Goal: Check status: Check status

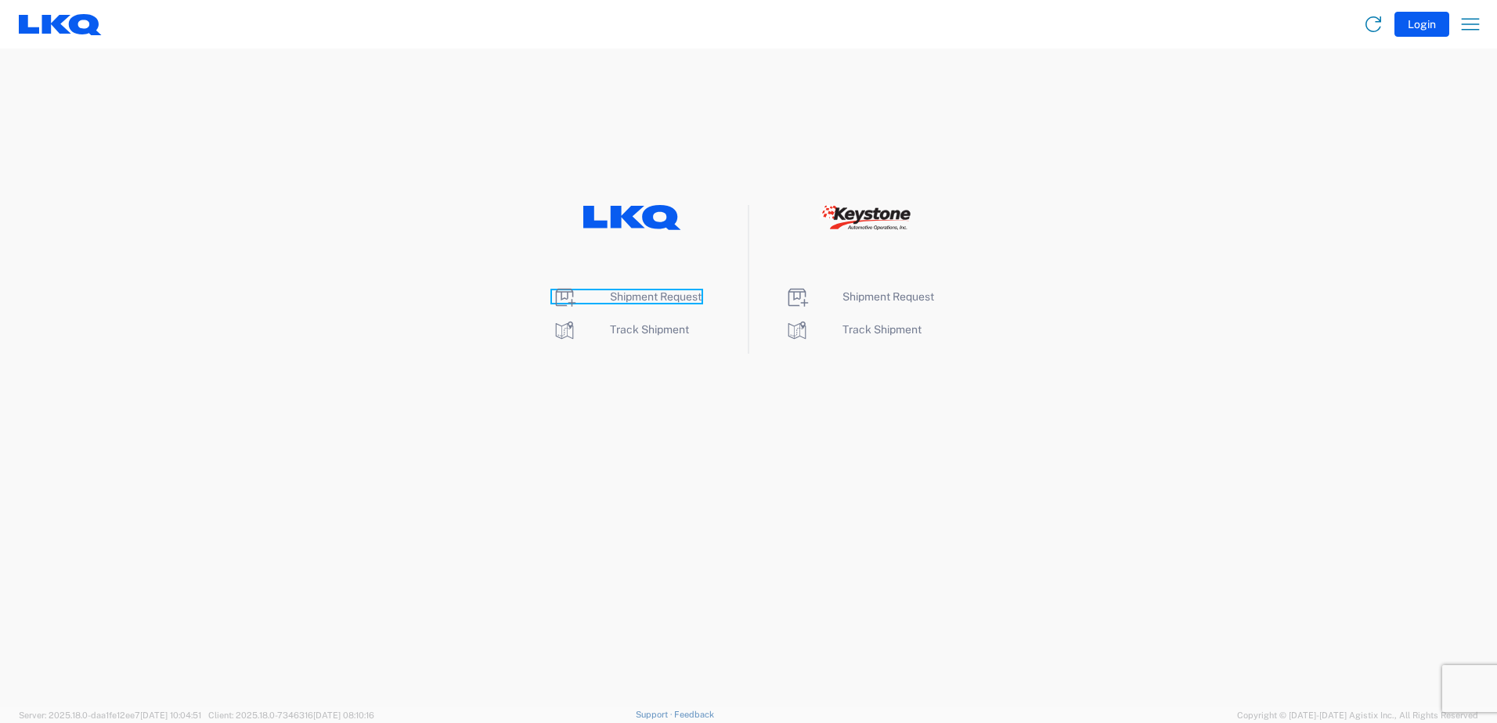
click at [665, 293] on span "Shipment Request" at bounding box center [656, 296] width 92 height 13
click at [654, 335] on span "Track Shipment" at bounding box center [649, 329] width 79 height 13
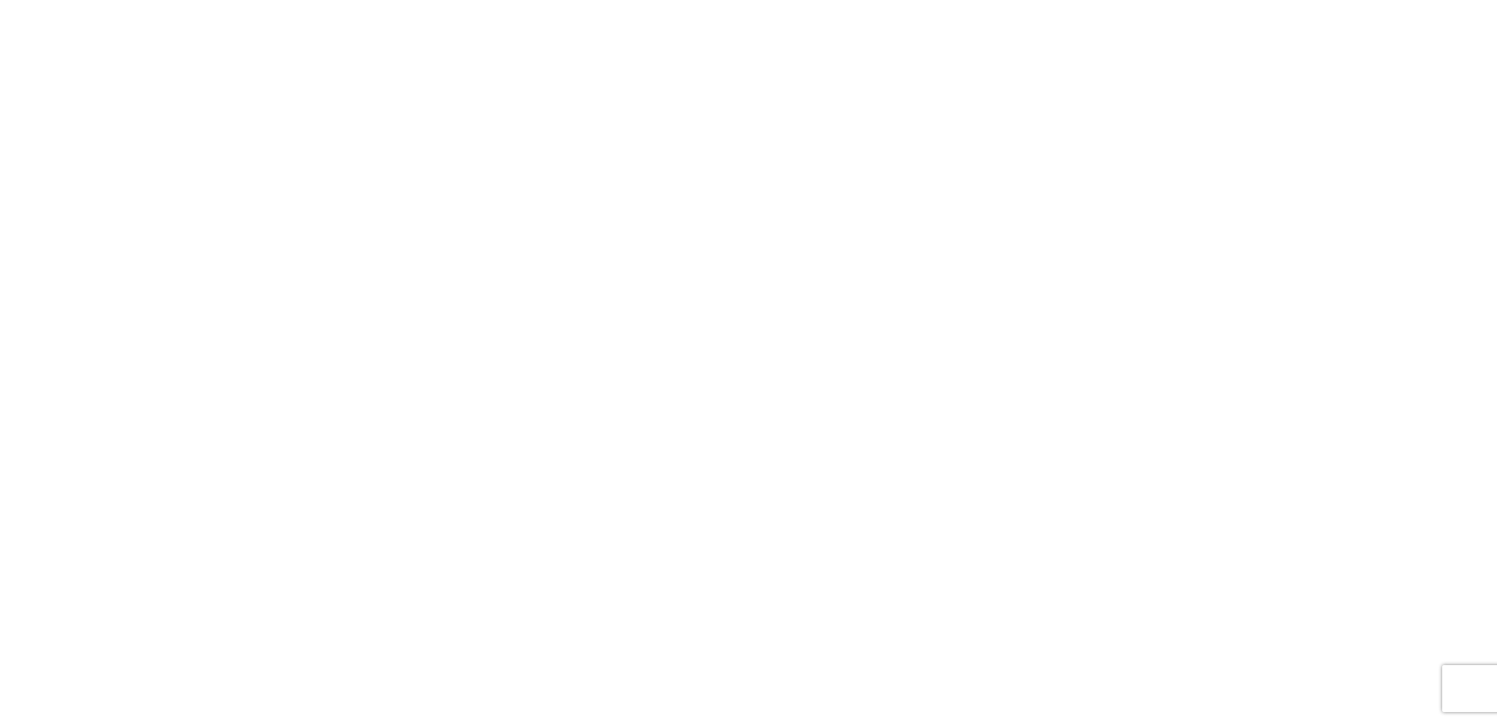
select select "FULL"
select select "LBS"
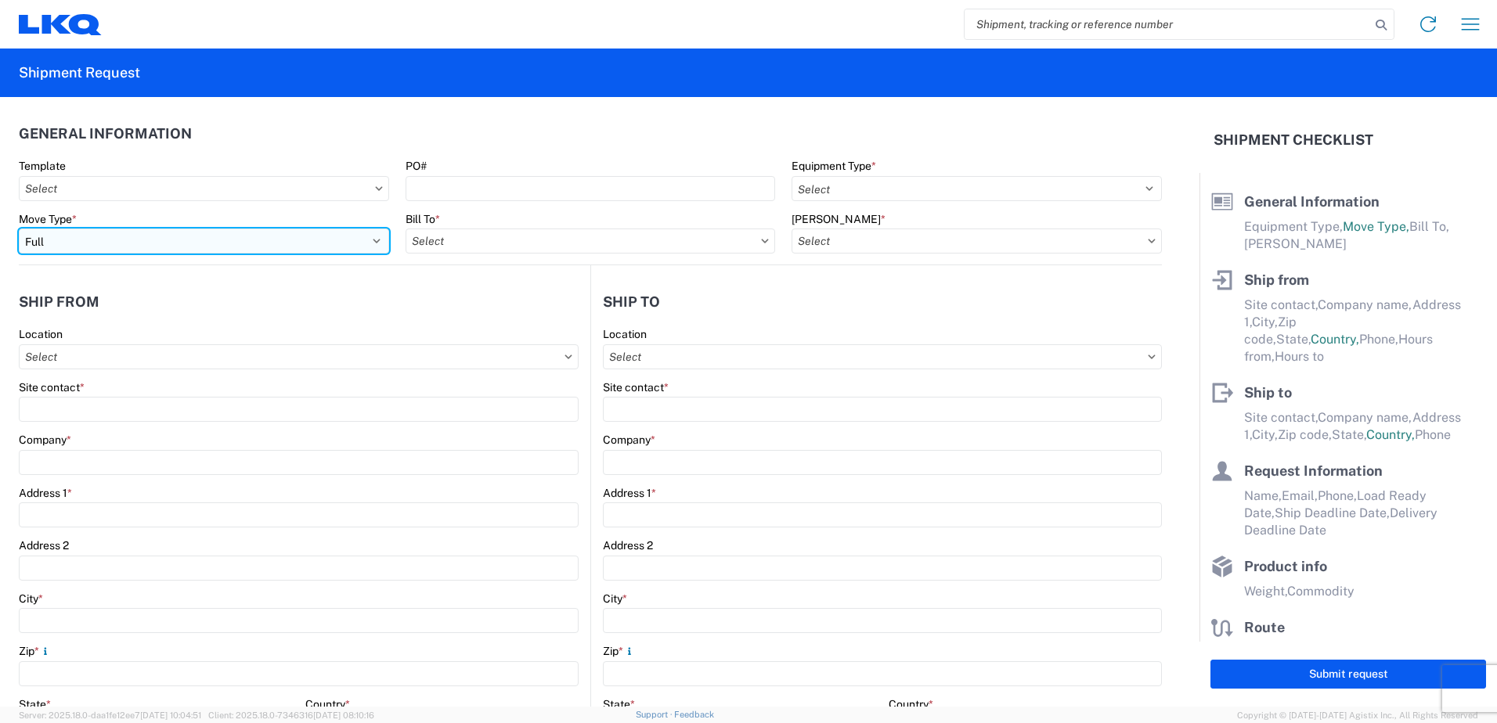
click at [149, 253] on select "Select Full Partial TL" at bounding box center [204, 241] width 370 height 25
select select "PARTIAL_TL"
click at [19, 229] on select "Select Full Partial TL" at bounding box center [204, 241] width 370 height 25
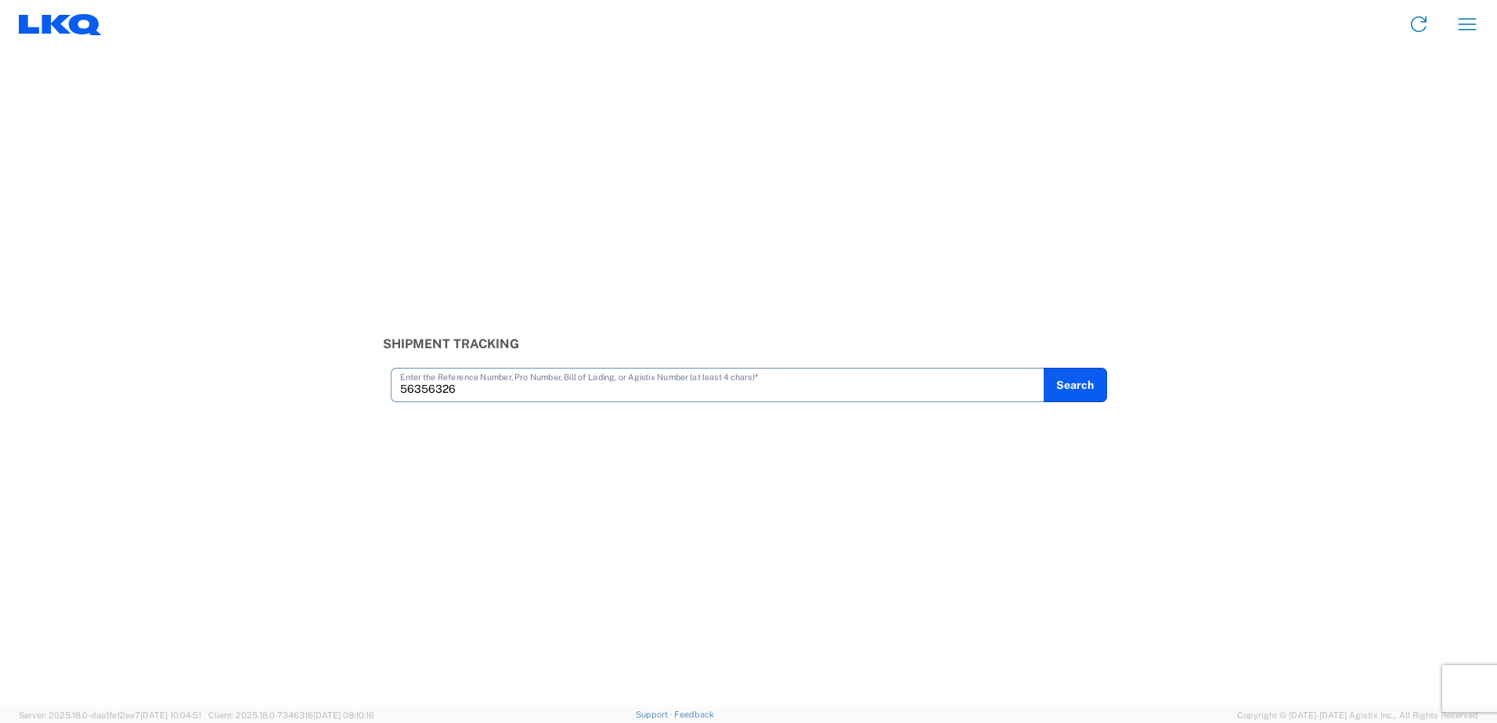
type input "56356326"
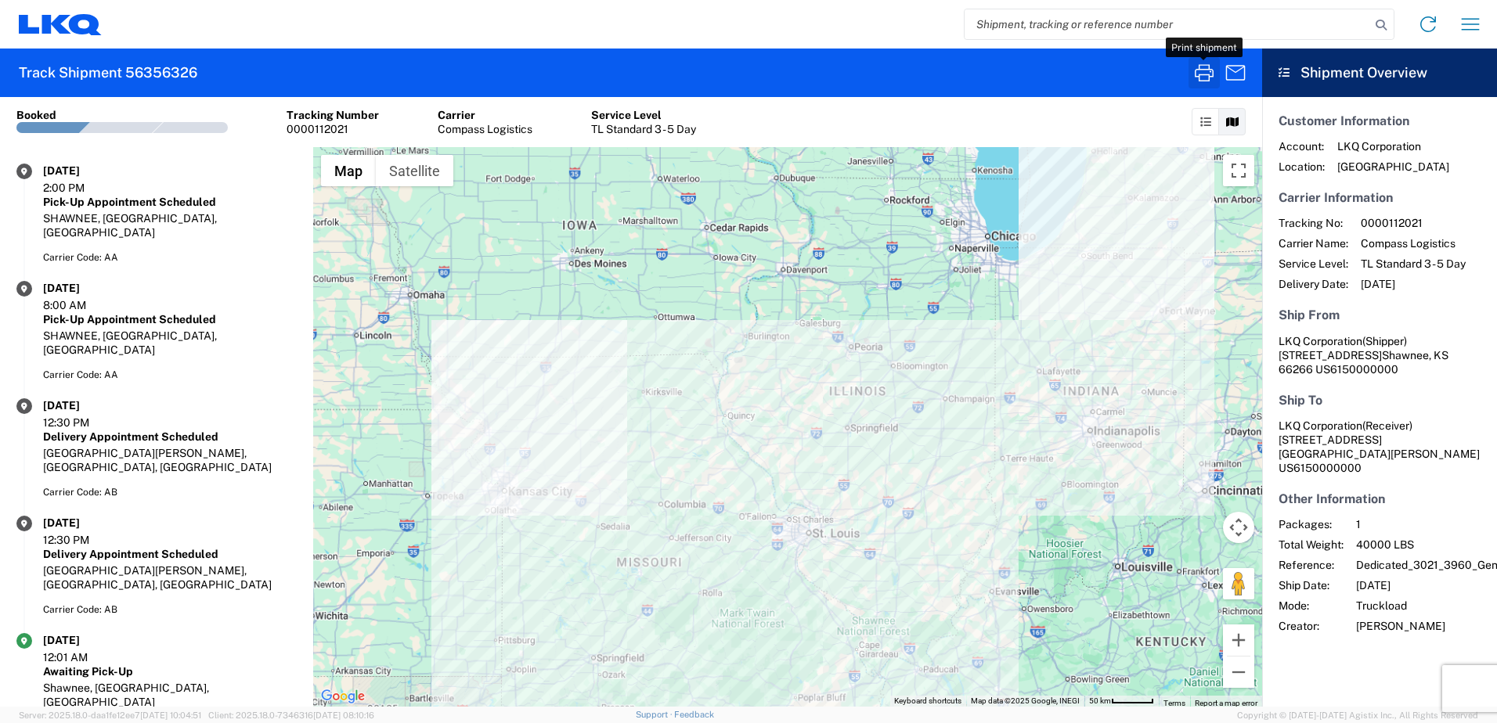
click at [1207, 78] on icon "button" at bounding box center [1203, 72] width 25 height 25
